Goal: Task Accomplishment & Management: Manage account settings

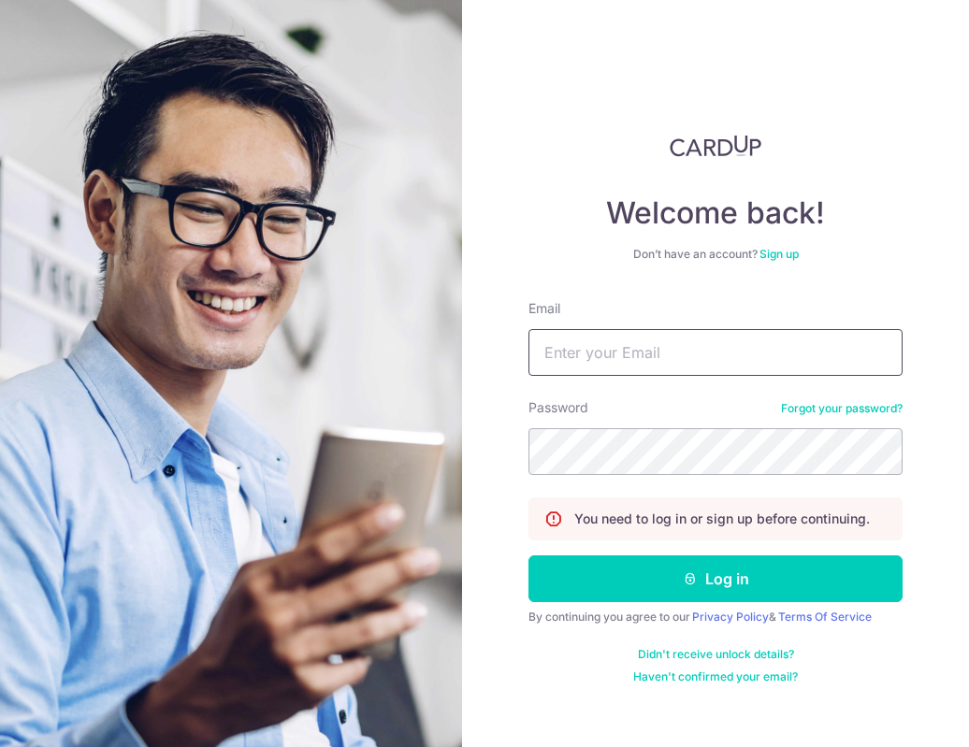
drag, startPoint x: 625, startPoint y: 383, endPoint x: 622, endPoint y: 363, distance: 20.8
click at [625, 379] on form "Email Password Forgot your password? You need to log in or sign up before conti…" at bounding box center [715, 491] width 374 height 385
click at [622, 360] on input "Email" at bounding box center [715, 352] width 374 height 47
type input "[EMAIL_ADDRESS][DOMAIN_NAME]"
click at [528, 555] on button "Log in" at bounding box center [715, 578] width 374 height 47
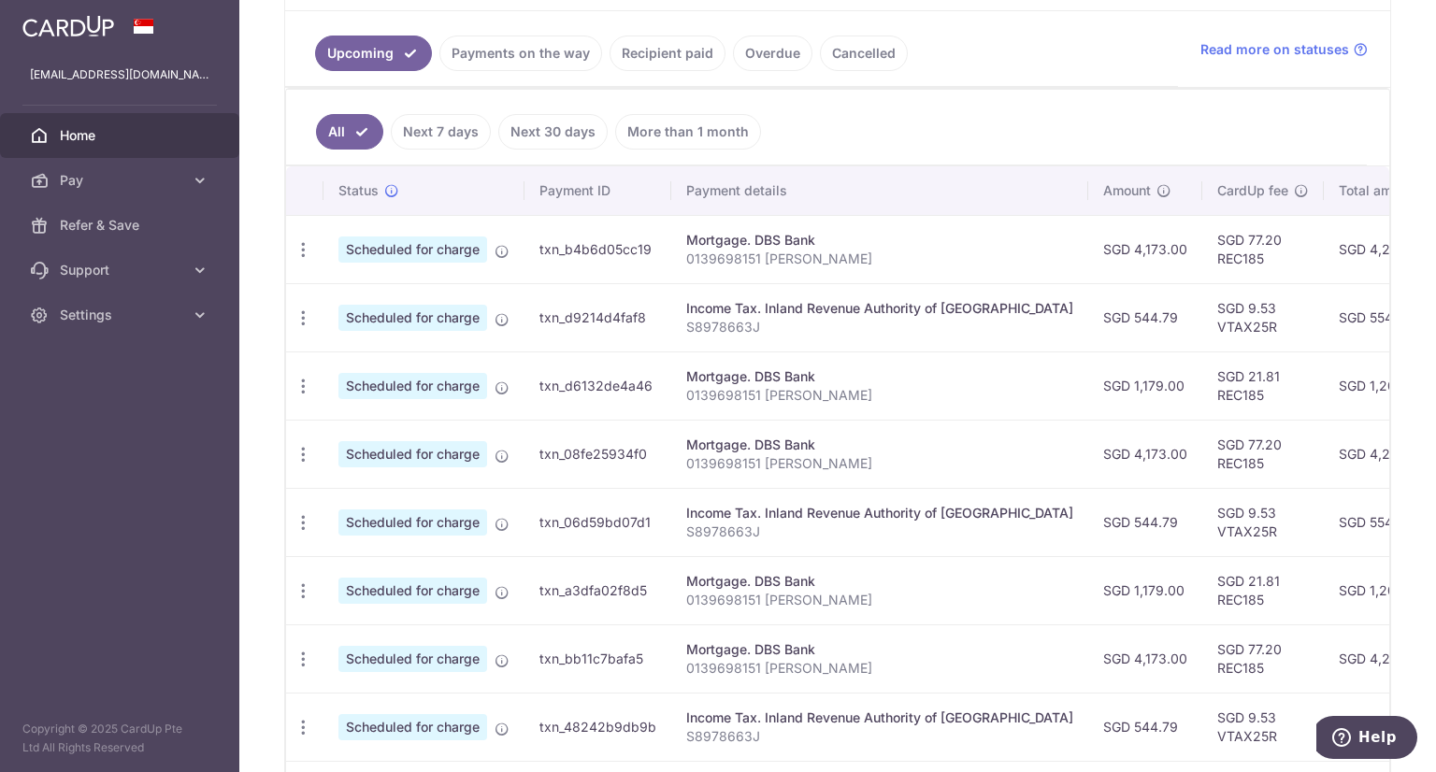
scroll to position [678, 0]
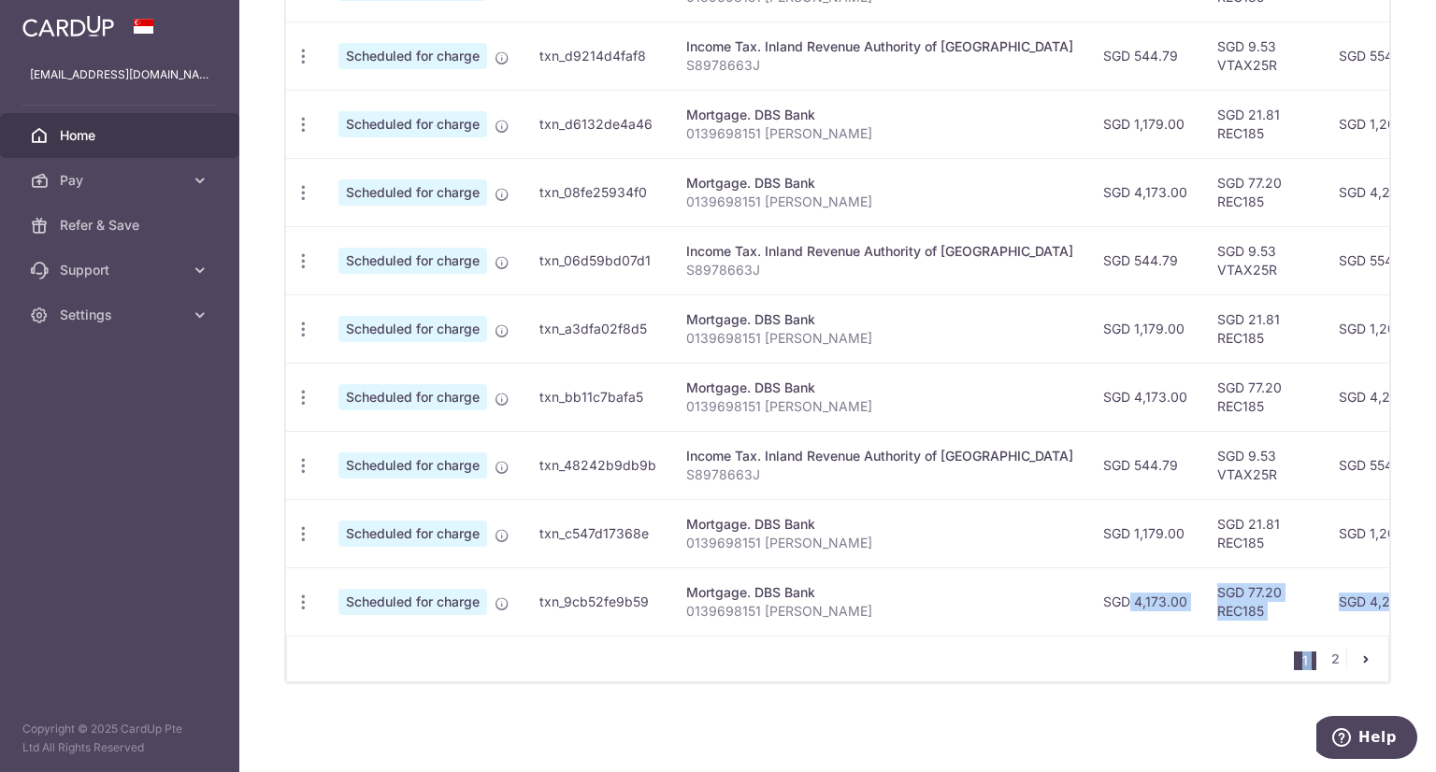
drag, startPoint x: 1028, startPoint y: 625, endPoint x: 1217, endPoint y: 653, distance: 191.1
click at [968, 656] on div "Status Payment ID Payment details Amount CardUp fee Total amt. Charge date Due …" at bounding box center [837, 294] width 1103 height 778
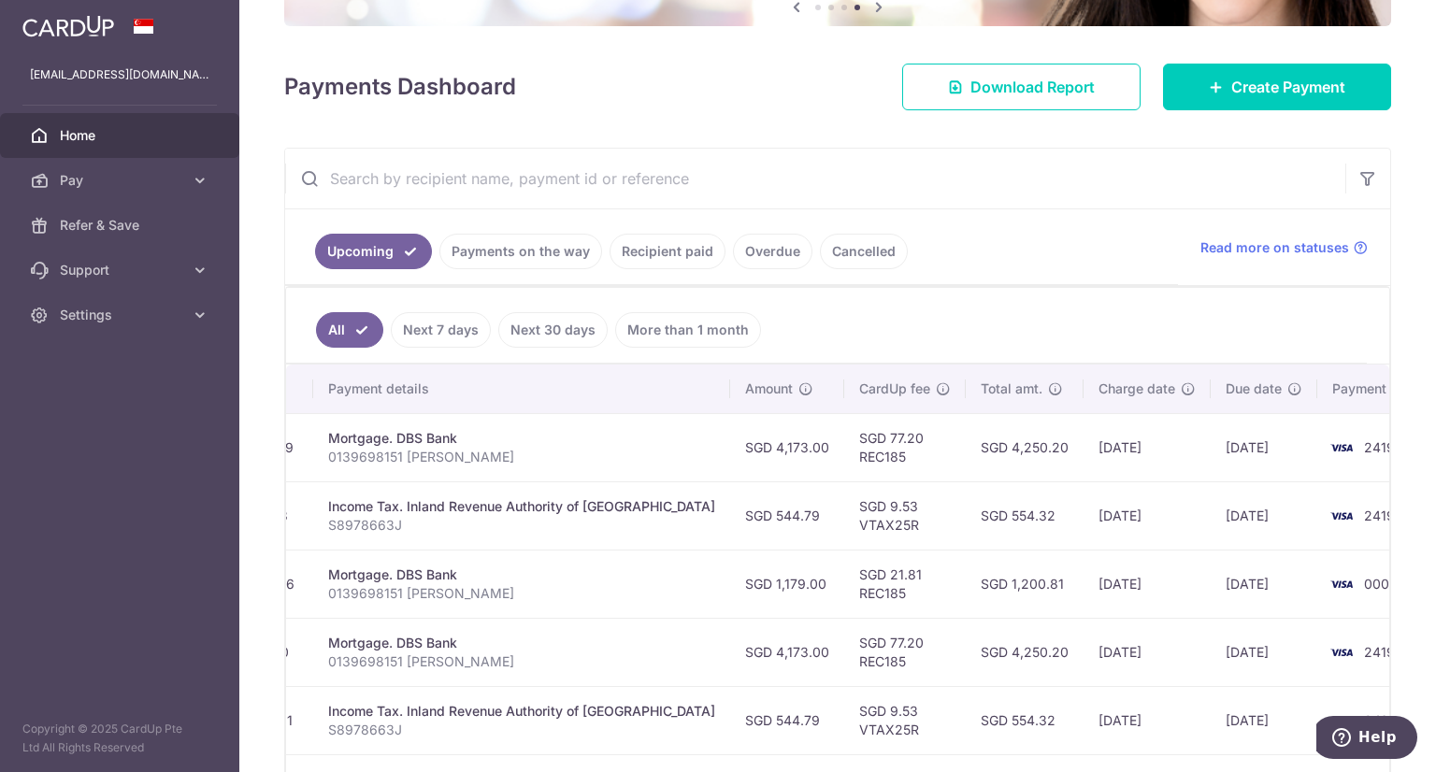
scroll to position [23, 0]
